Goal: Book appointment/travel/reservation

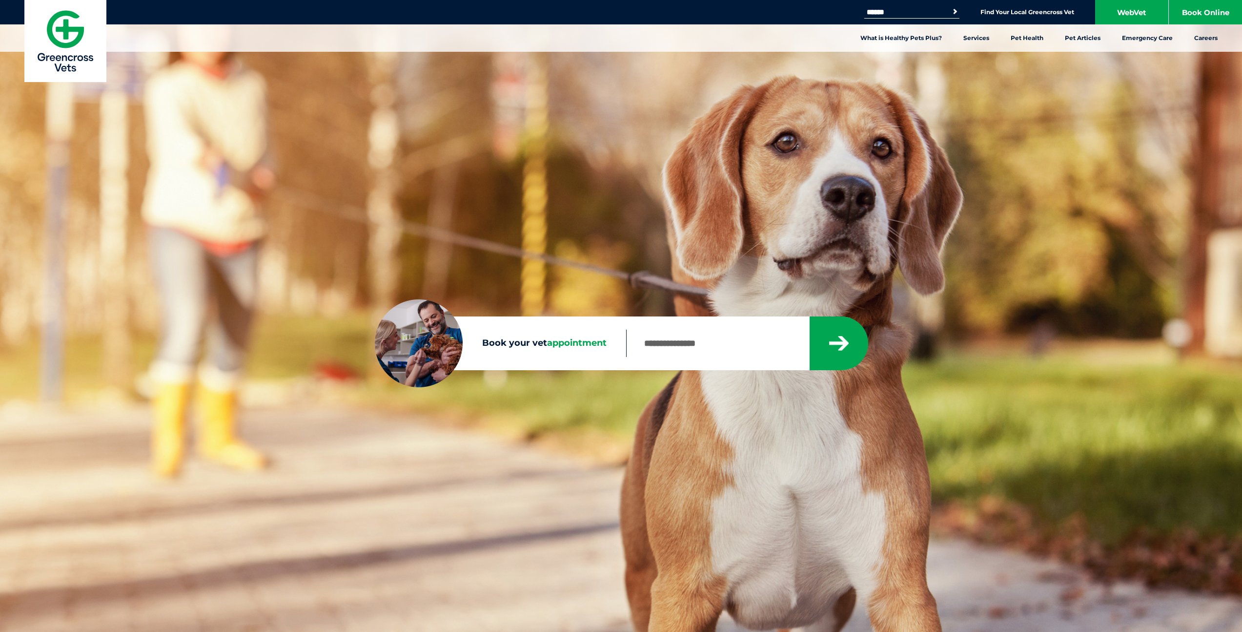
click at [758, 344] on input "Book your vet appointment" at bounding box center [717, 342] width 183 height 27
click at [754, 344] on input "Book your vet appointment" at bounding box center [717, 342] width 183 height 27
click at [89, 38] on img at bounding box center [65, 41] width 82 height 82
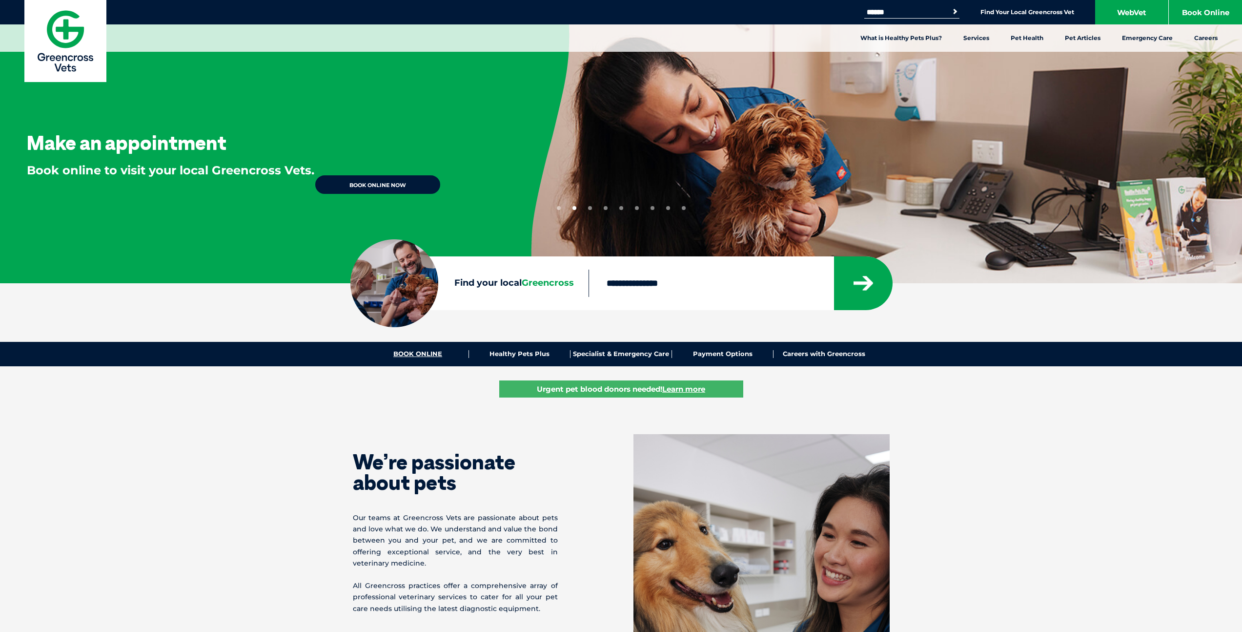
click at [409, 354] on link "BOOK ONLINE" at bounding box center [419, 354] width 102 height 8
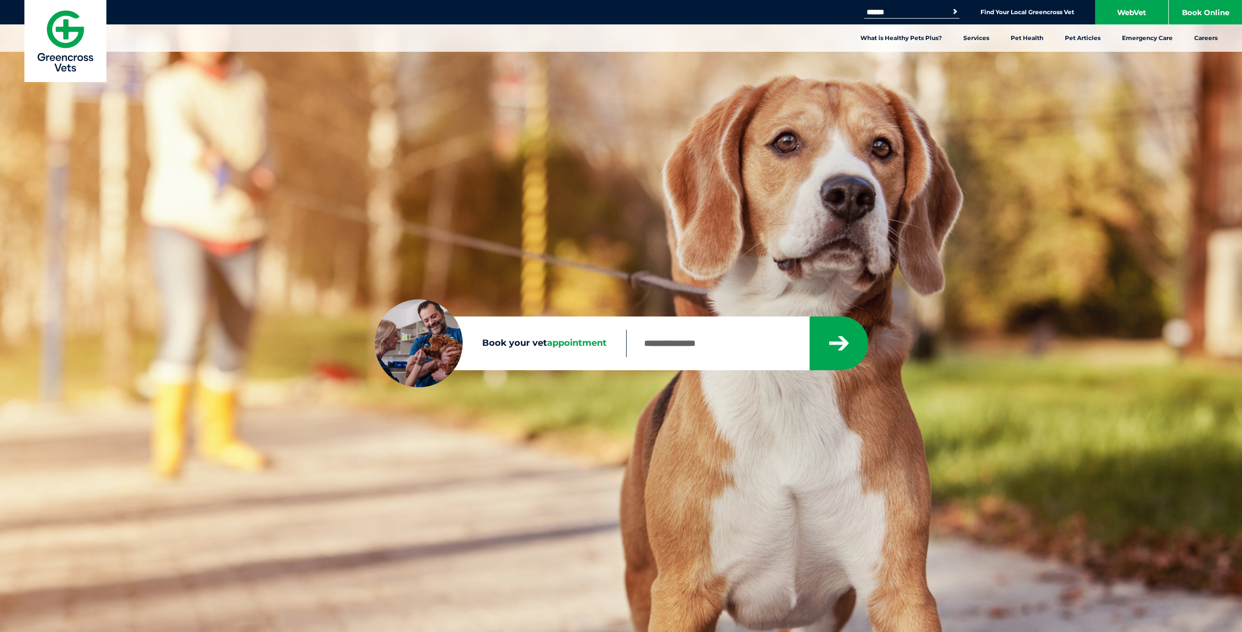
click at [649, 344] on input "Book your vet appointment" at bounding box center [717, 342] width 183 height 27
